Goal: Find specific page/section

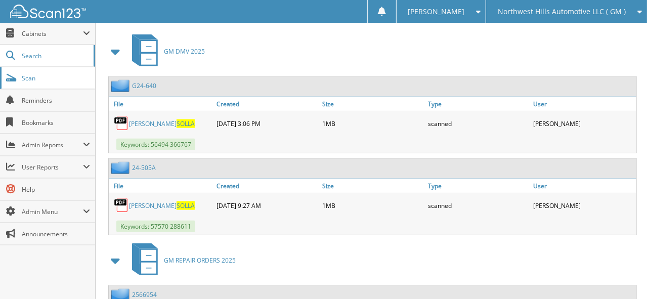
click at [39, 76] on span "Scan" at bounding box center [56, 78] width 68 height 9
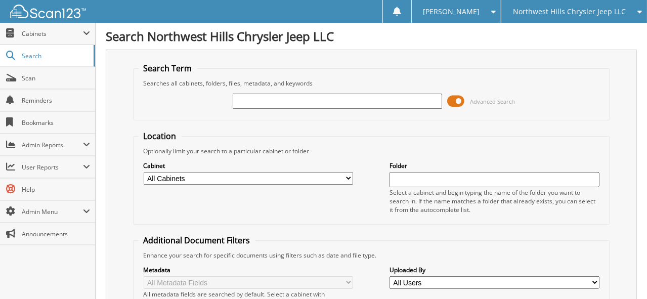
click at [299, 102] on input "text" at bounding box center [337, 101] width 209 height 15
type input "g"
type input "fagnand"
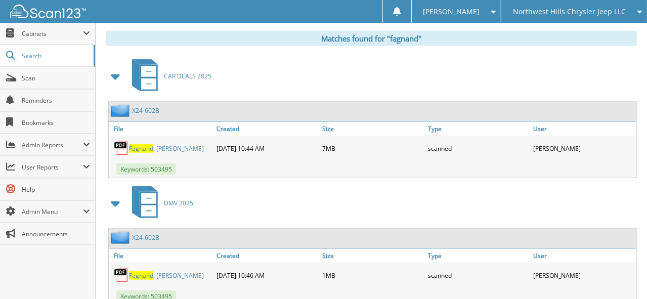
scroll to position [454, 0]
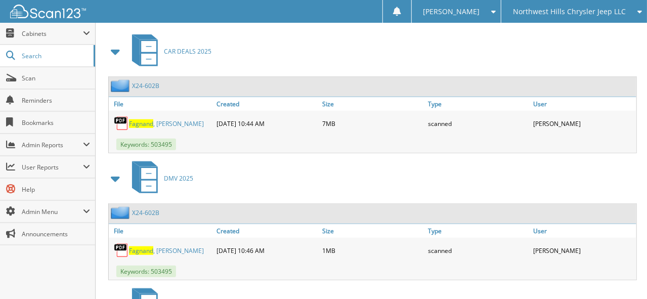
click at [171, 246] on link "Fagnand , Joseph" at bounding box center [166, 250] width 75 height 9
click at [150, 119] on span "Fagnand" at bounding box center [141, 123] width 24 height 9
